Goal: Navigation & Orientation: Find specific page/section

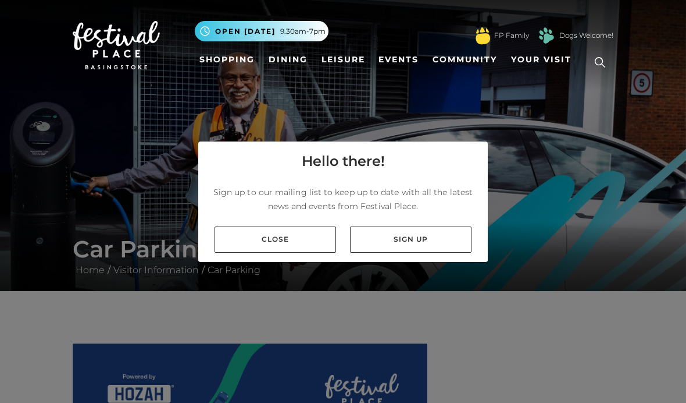
click at [317, 252] on link "Close" at bounding box center [276, 239] width 122 height 26
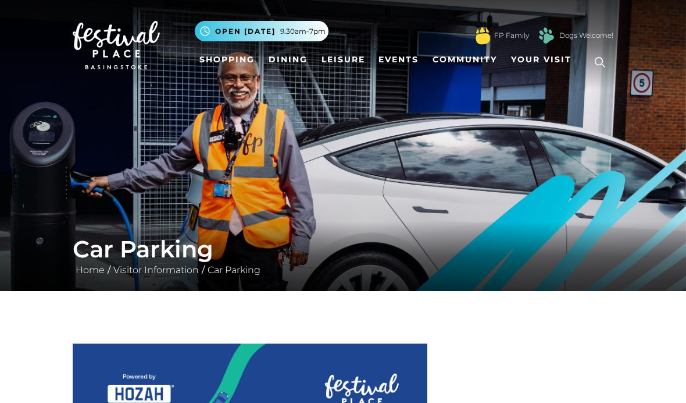
click at [412, 60] on link "Events" at bounding box center [398, 60] width 49 height 22
click at [236, 59] on link "Shopping" at bounding box center [227, 60] width 65 height 22
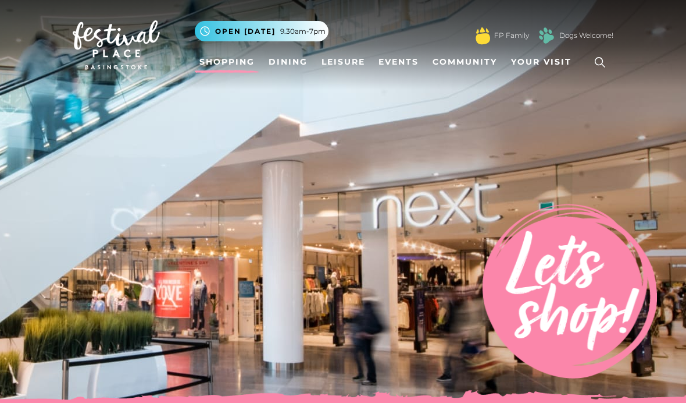
click at [305, 62] on link "Dining" at bounding box center [288, 62] width 48 height 22
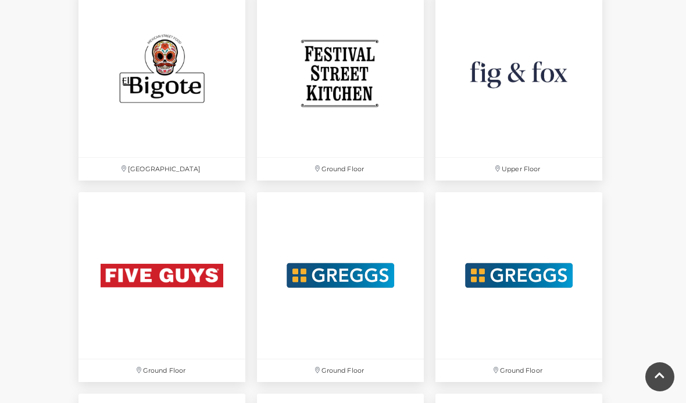
scroll to position [1799, 0]
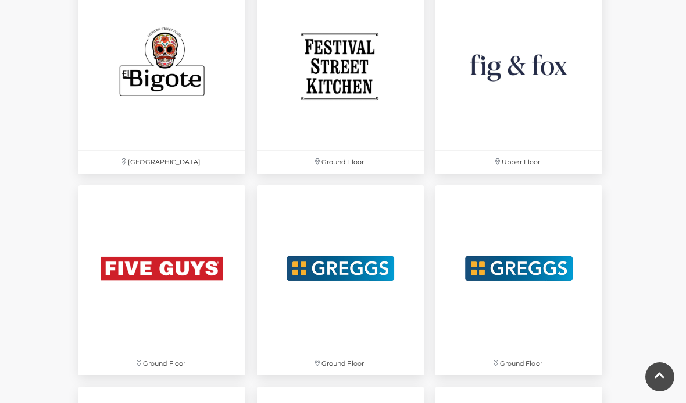
click at [557, 62] on img at bounding box center [519, 66] width 167 height 167
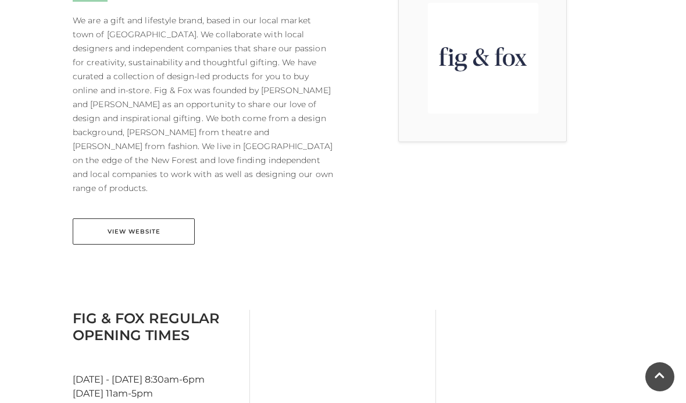
scroll to position [375, 0]
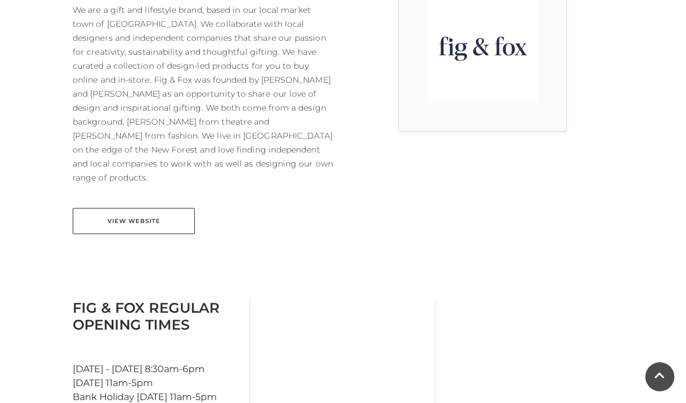
click at [162, 208] on link "View Website" at bounding box center [134, 221] width 122 height 26
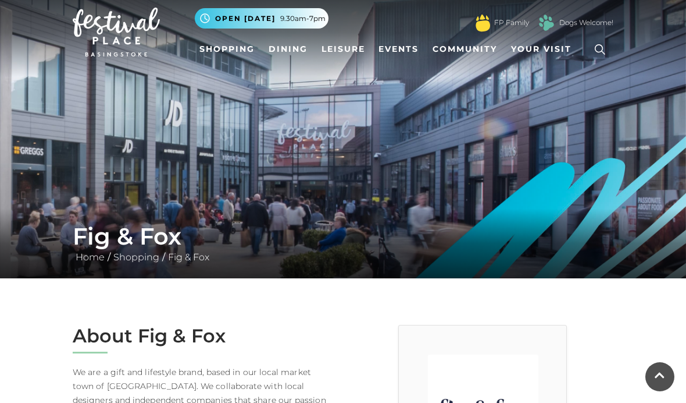
scroll to position [0, 0]
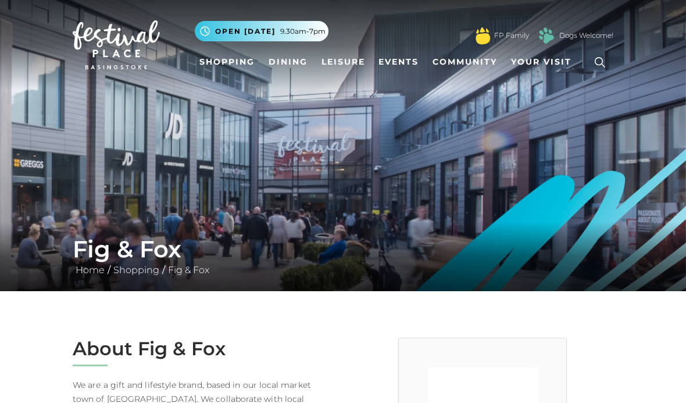
click at [209, 58] on link "Shopping" at bounding box center [227, 62] width 65 height 22
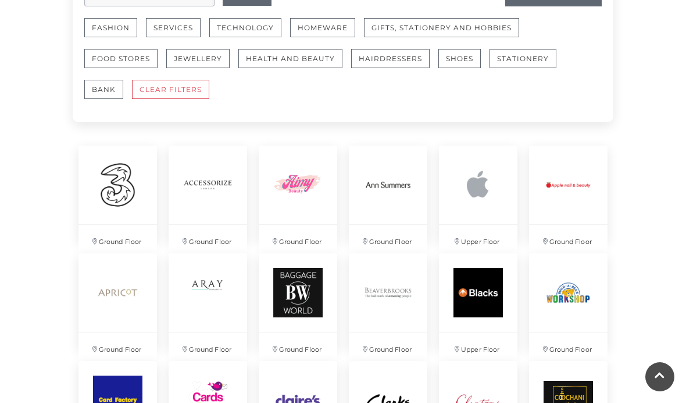
scroll to position [760, 0]
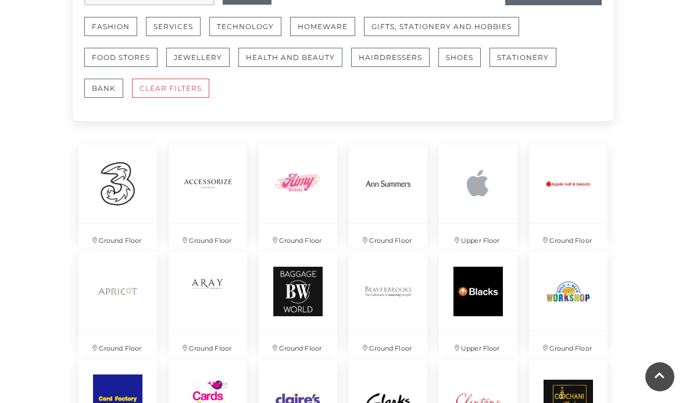
click at [269, 32] on button "Technology" at bounding box center [245, 26] width 72 height 19
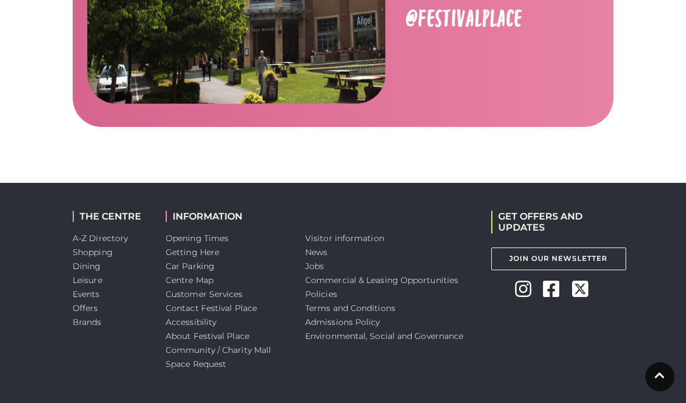
scroll to position [1863, 0]
